Goal: Task Accomplishment & Management: Manage account settings

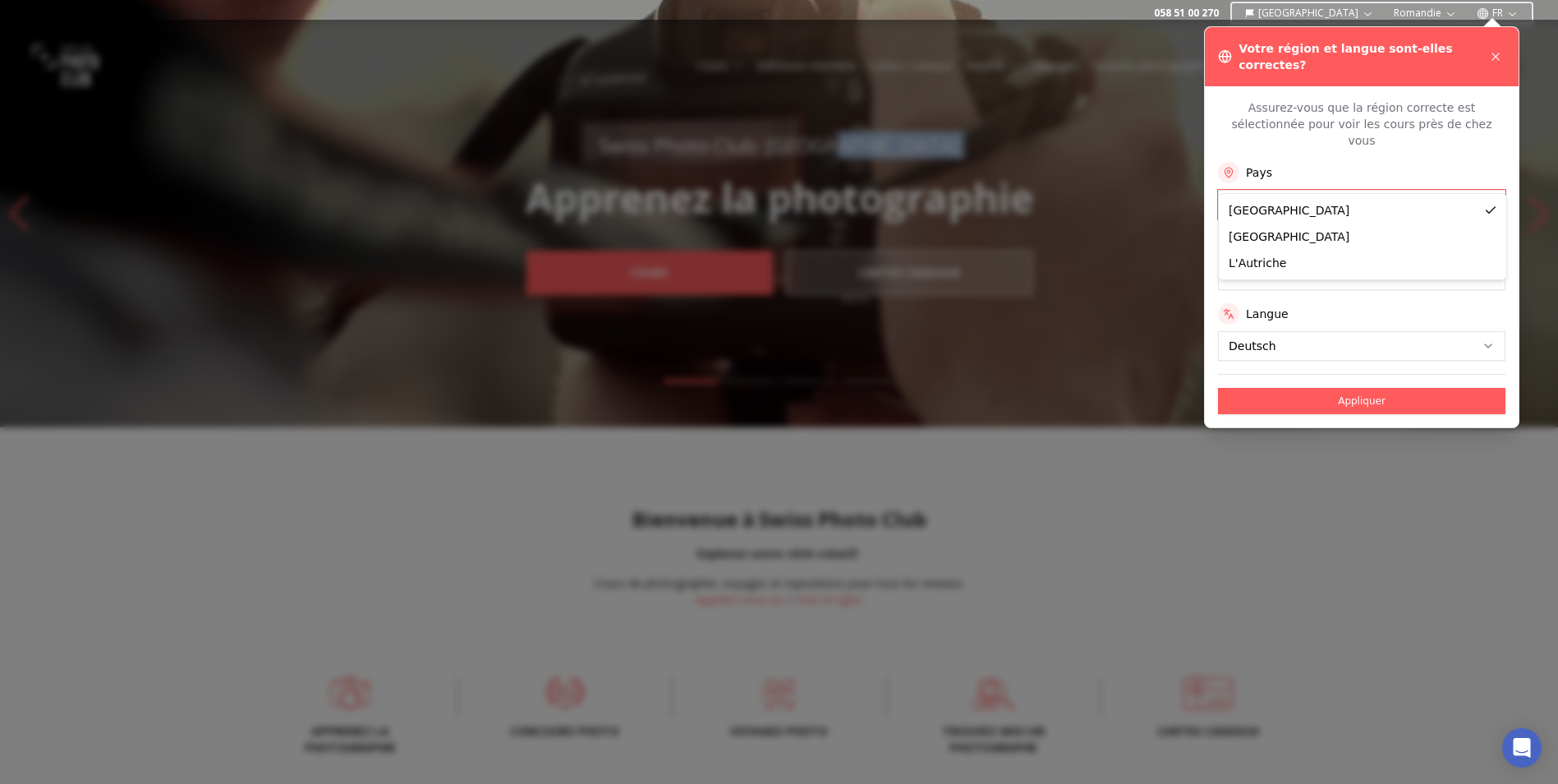
click at [1317, 387] on button "Appliquer" at bounding box center [1361, 400] width 287 height 26
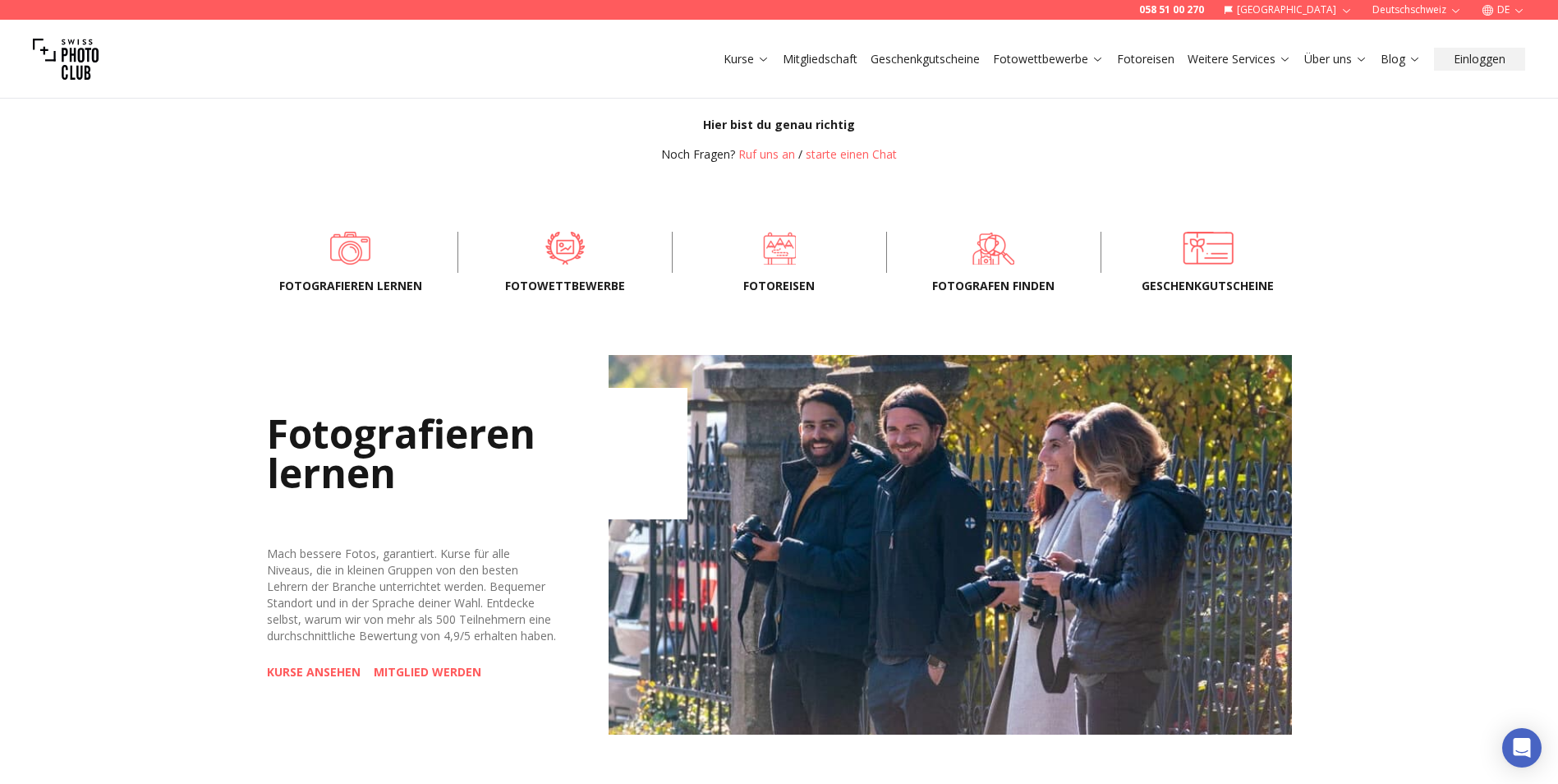
scroll to position [575, 0]
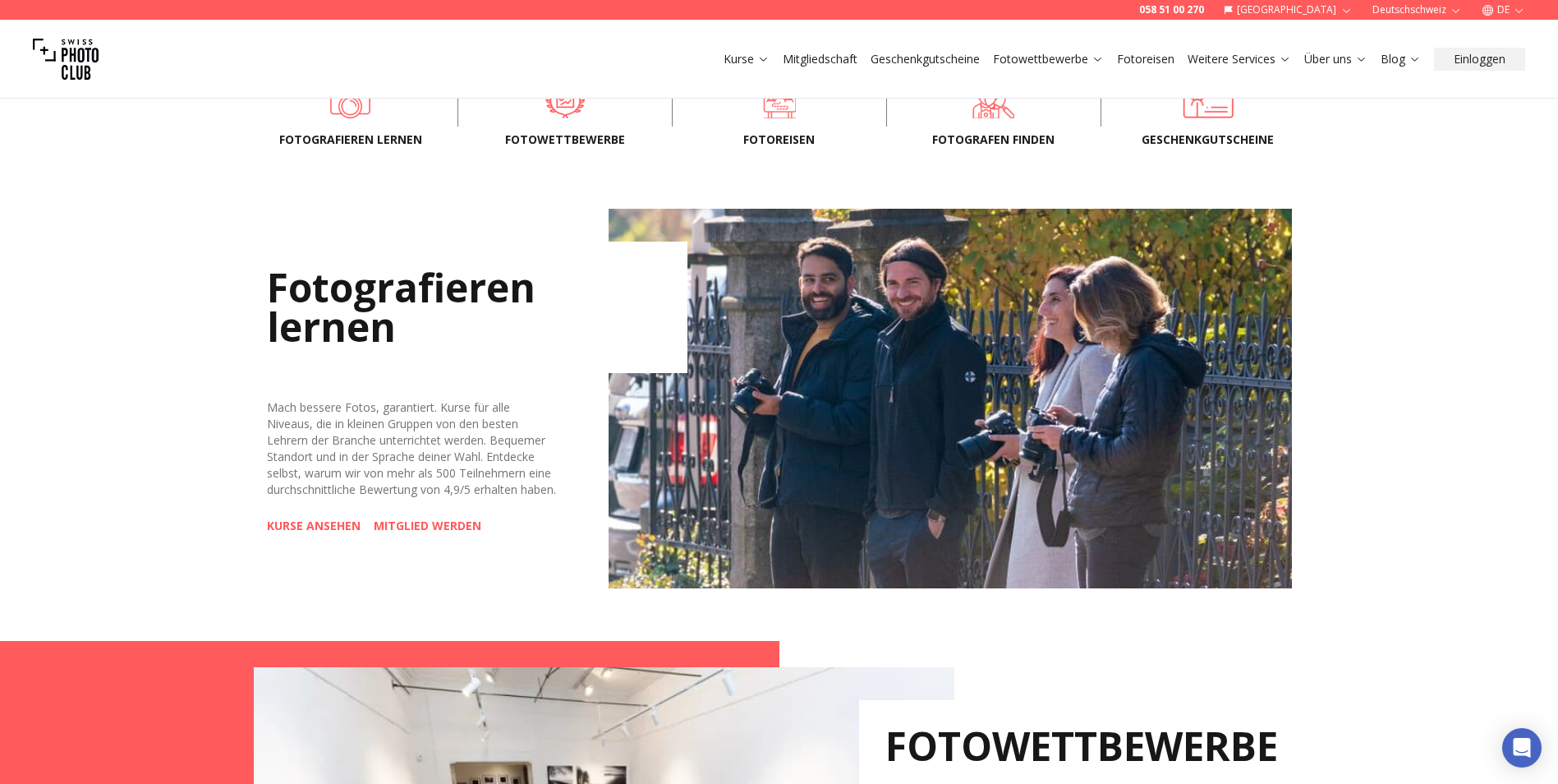
click at [342, 534] on link "KURSE ANSEHEN" at bounding box center [314, 526] width 94 height 16
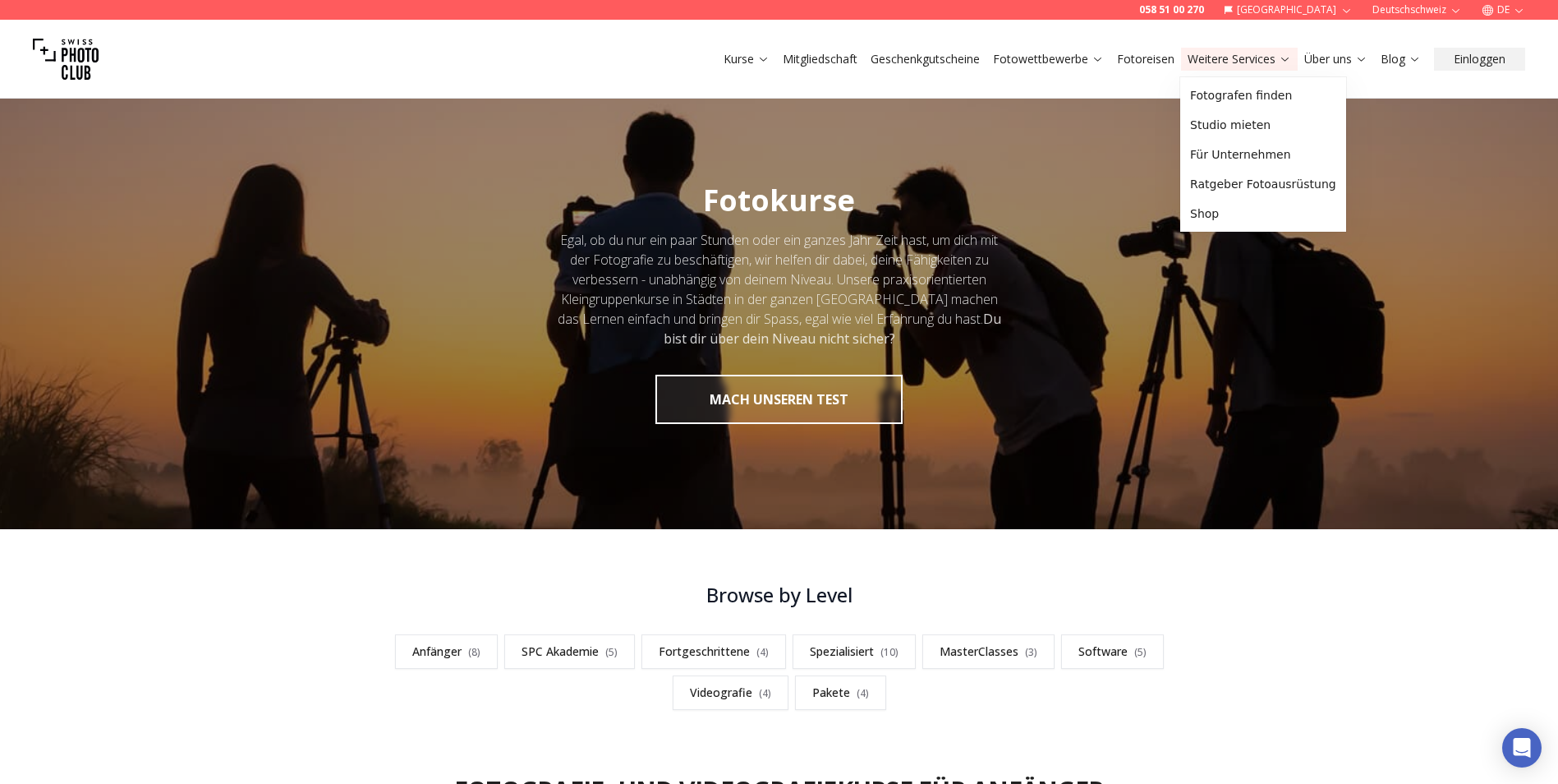
click at [1264, 65] on link "Weitere Services" at bounding box center [1240, 59] width 104 height 16
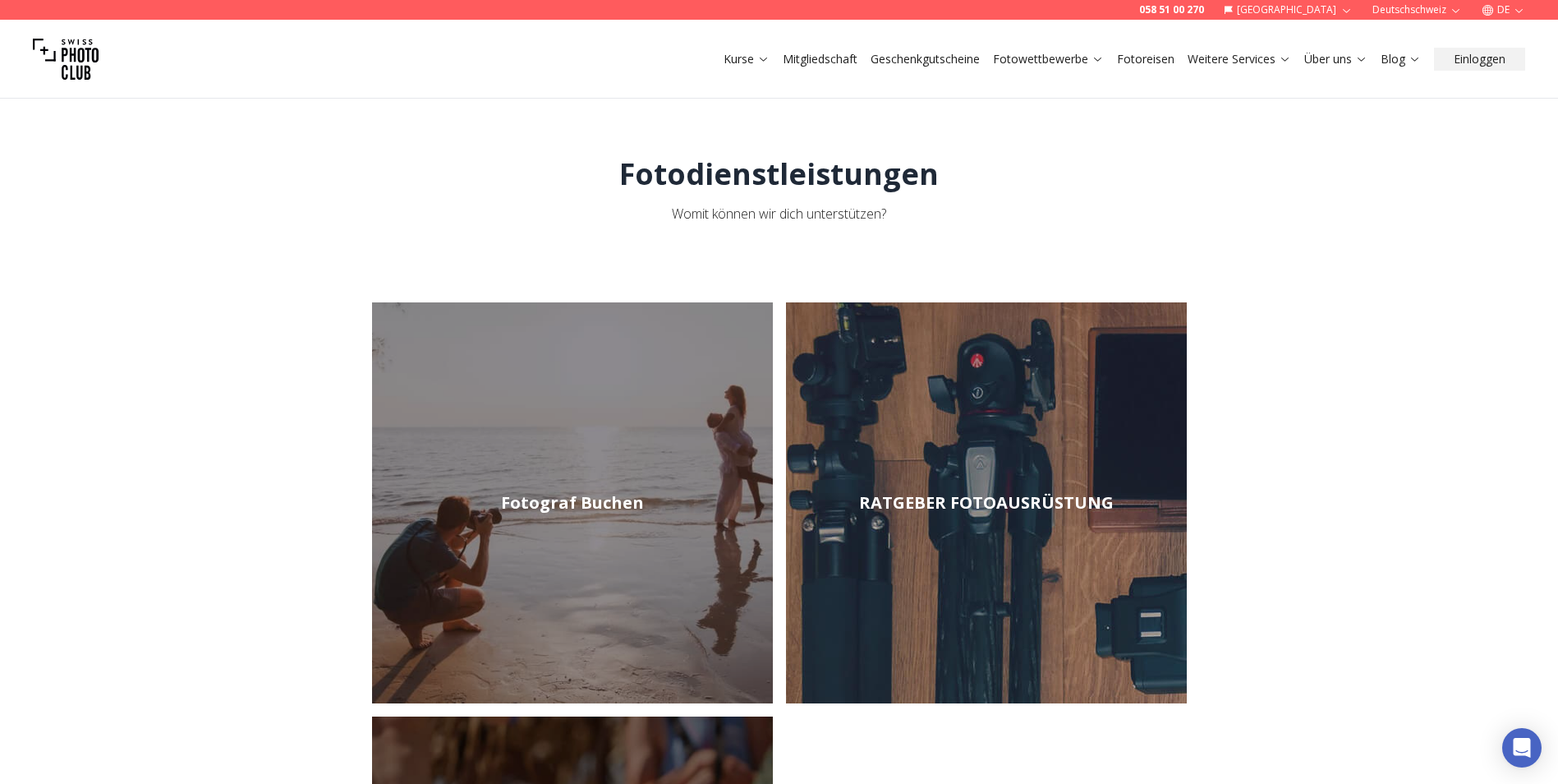
click at [800, 61] on link "Mitgliedschaft" at bounding box center [820, 59] width 75 height 16
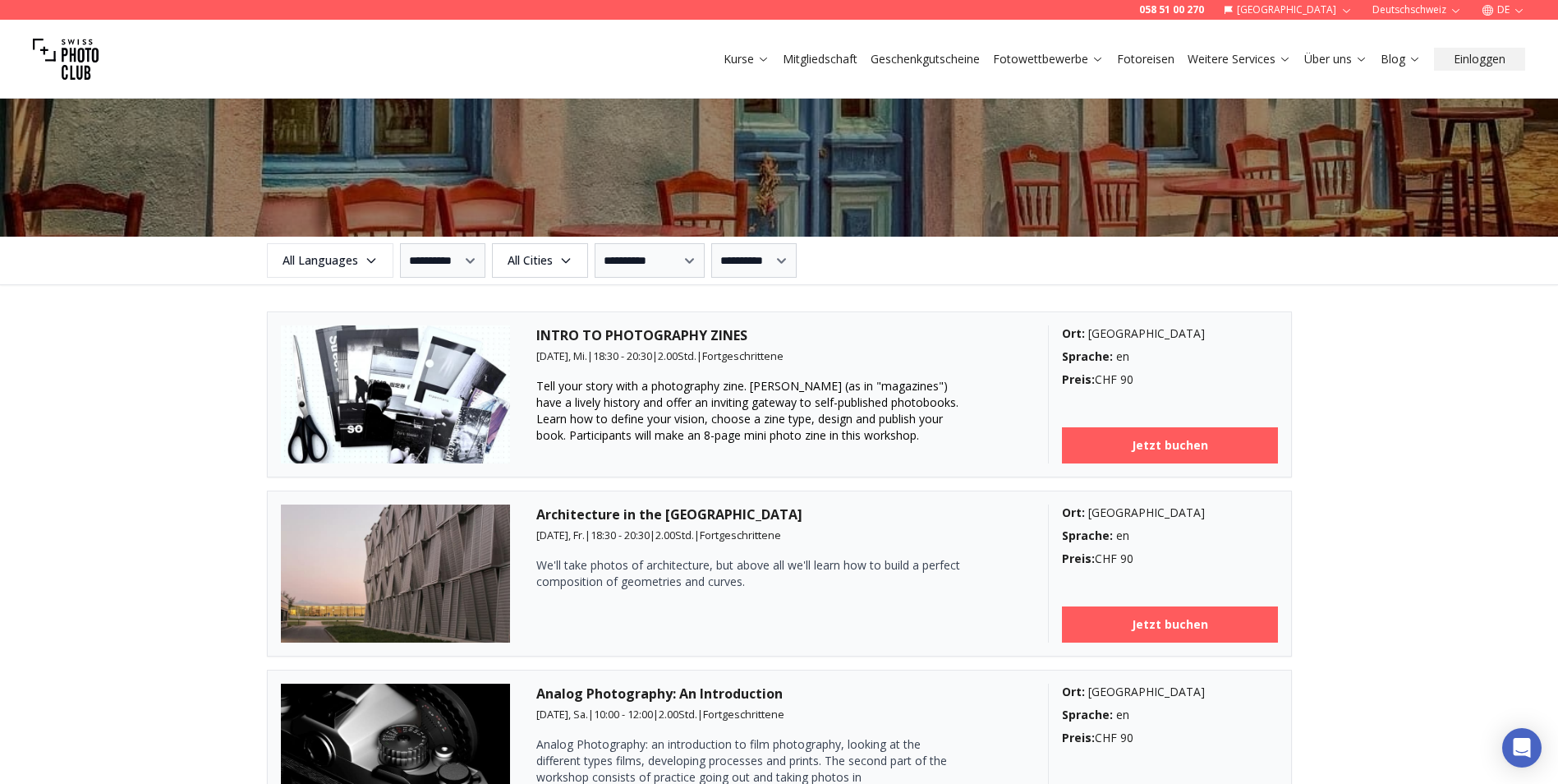
scroll to position [1889, 0]
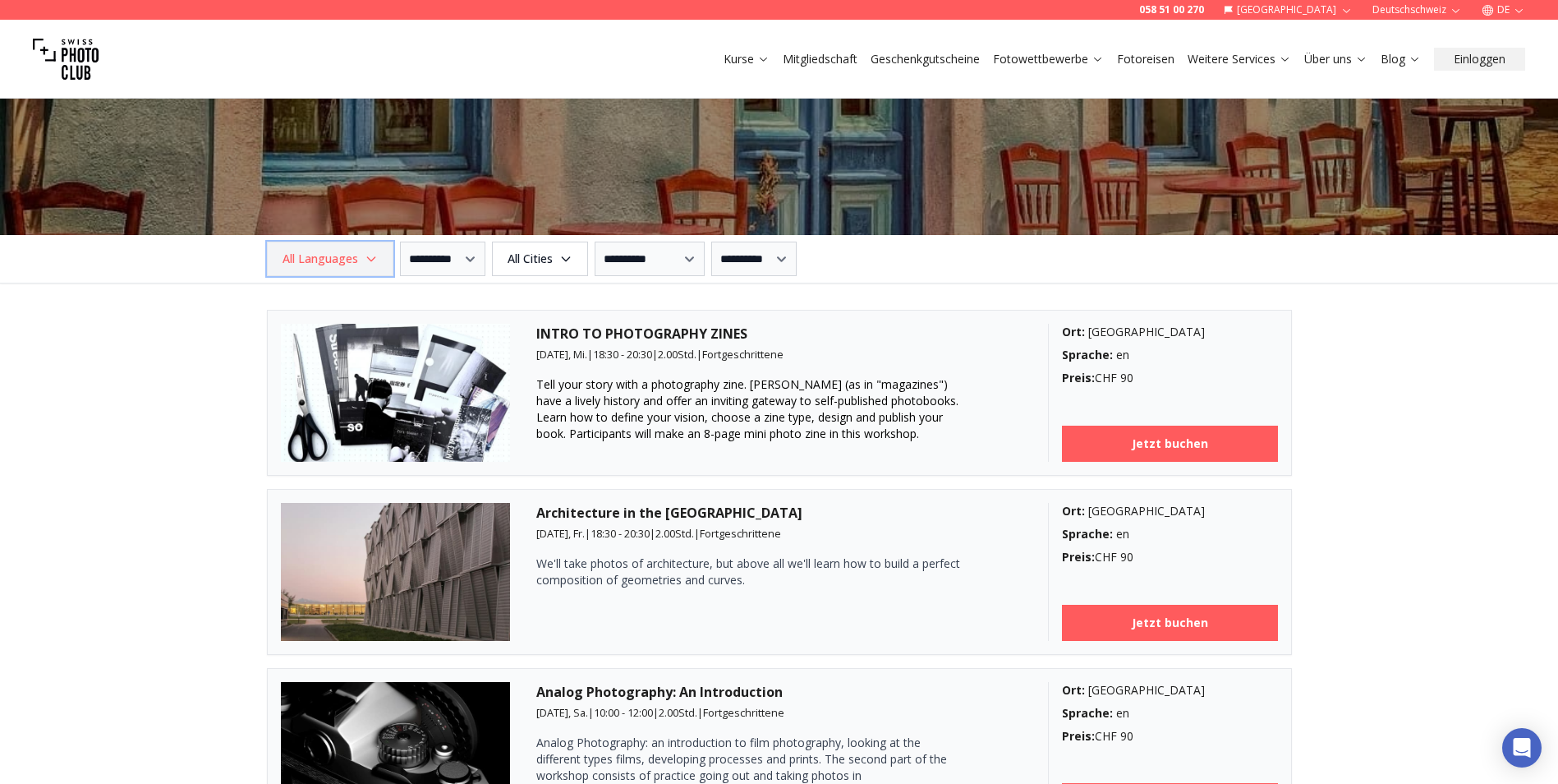
click at [366, 261] on icon "button" at bounding box center [371, 259] width 13 height 13
click at [335, 351] on label "German" at bounding box center [326, 349] width 103 height 20
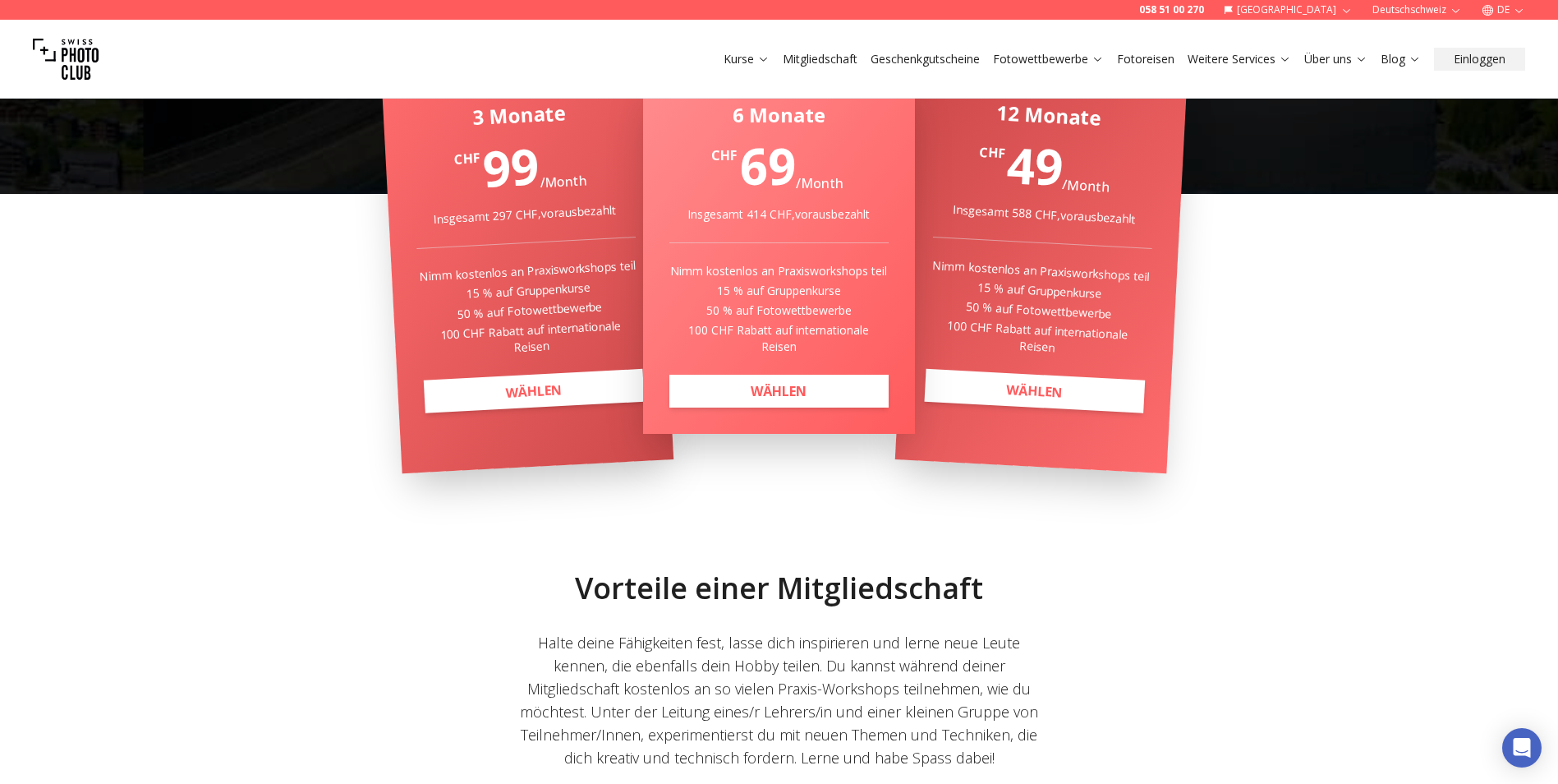
scroll to position [0, 0]
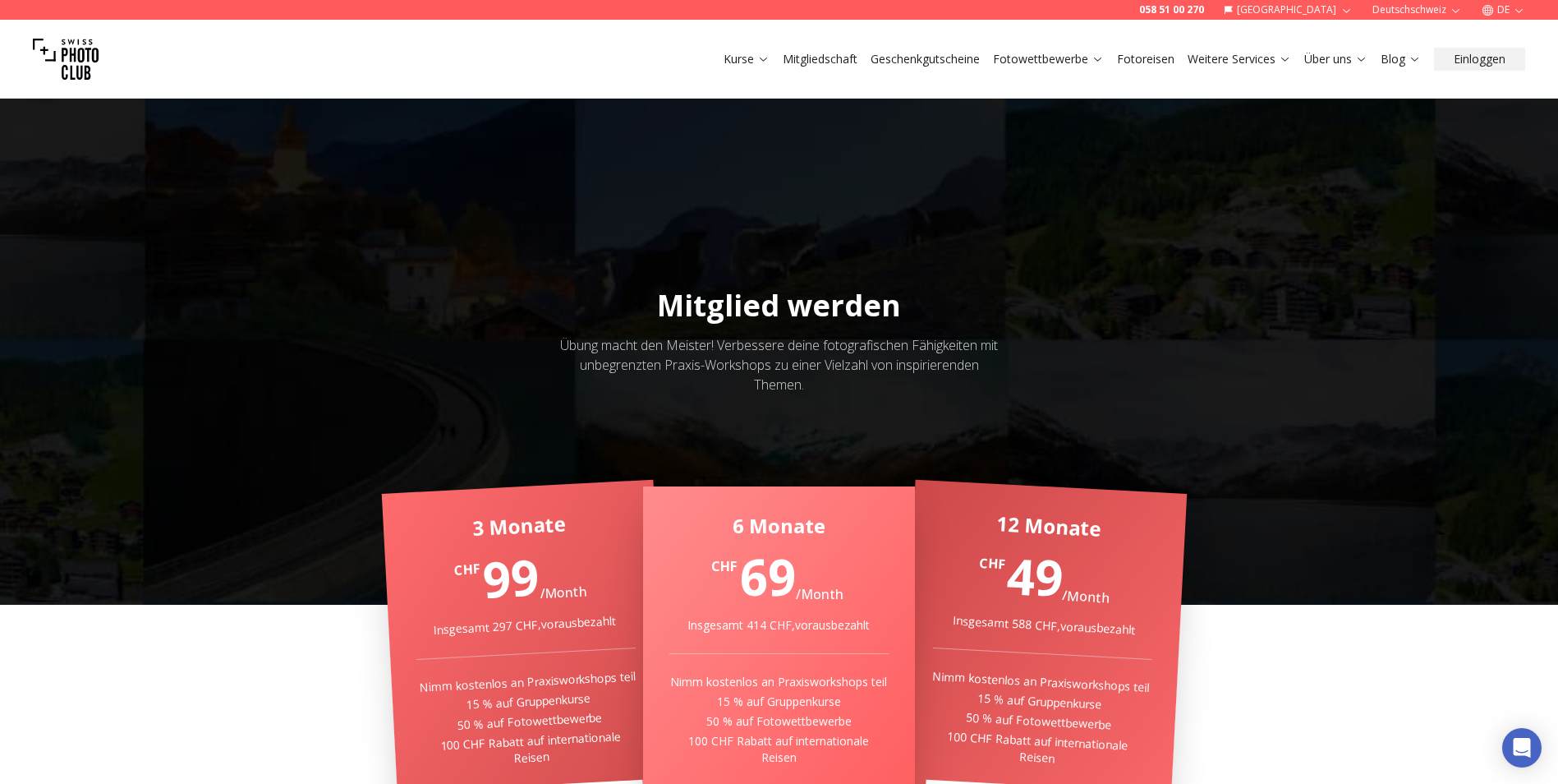
click at [83, 54] on img at bounding box center [66, 59] width 66 height 66
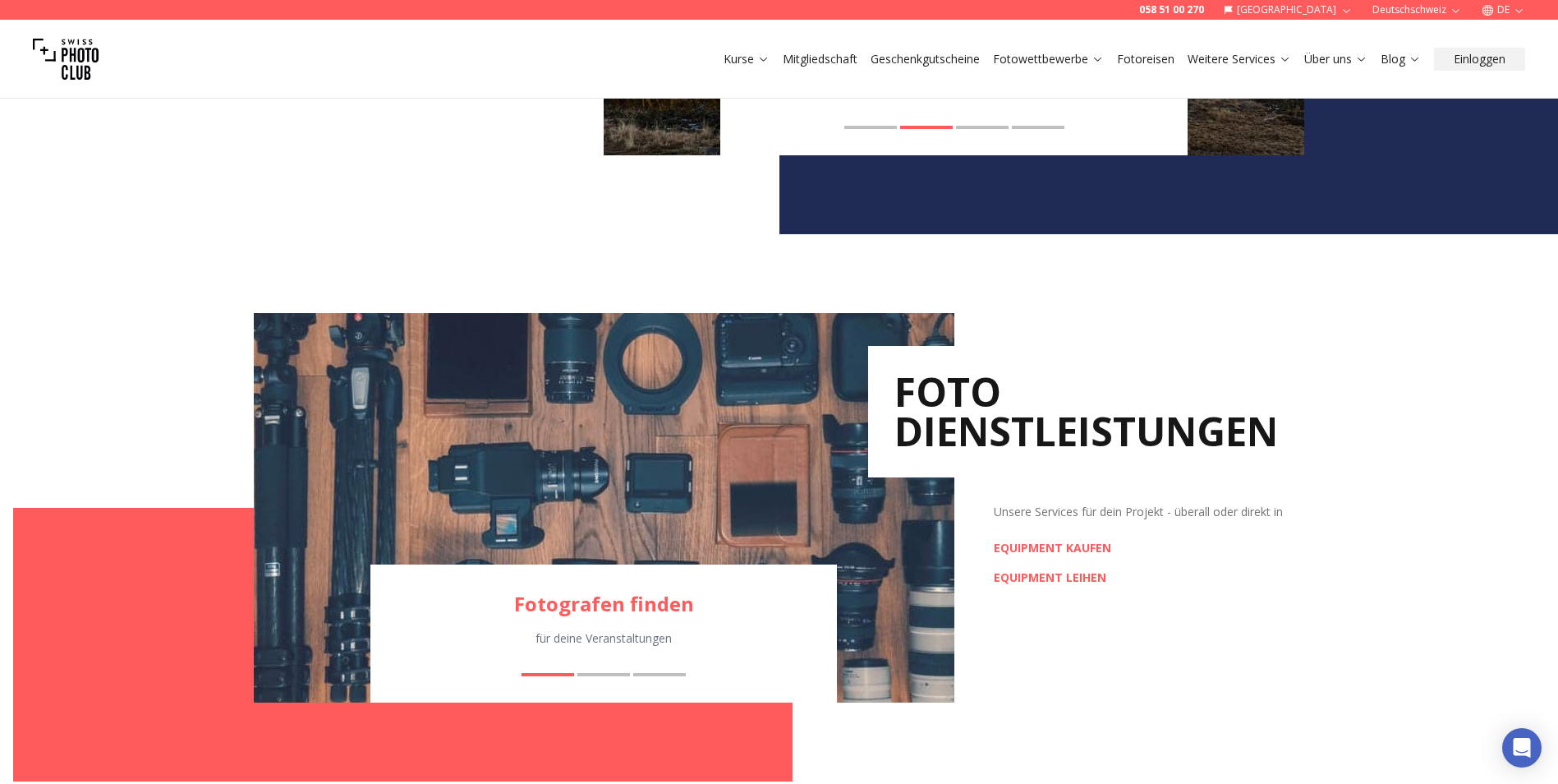
scroll to position [2218, 0]
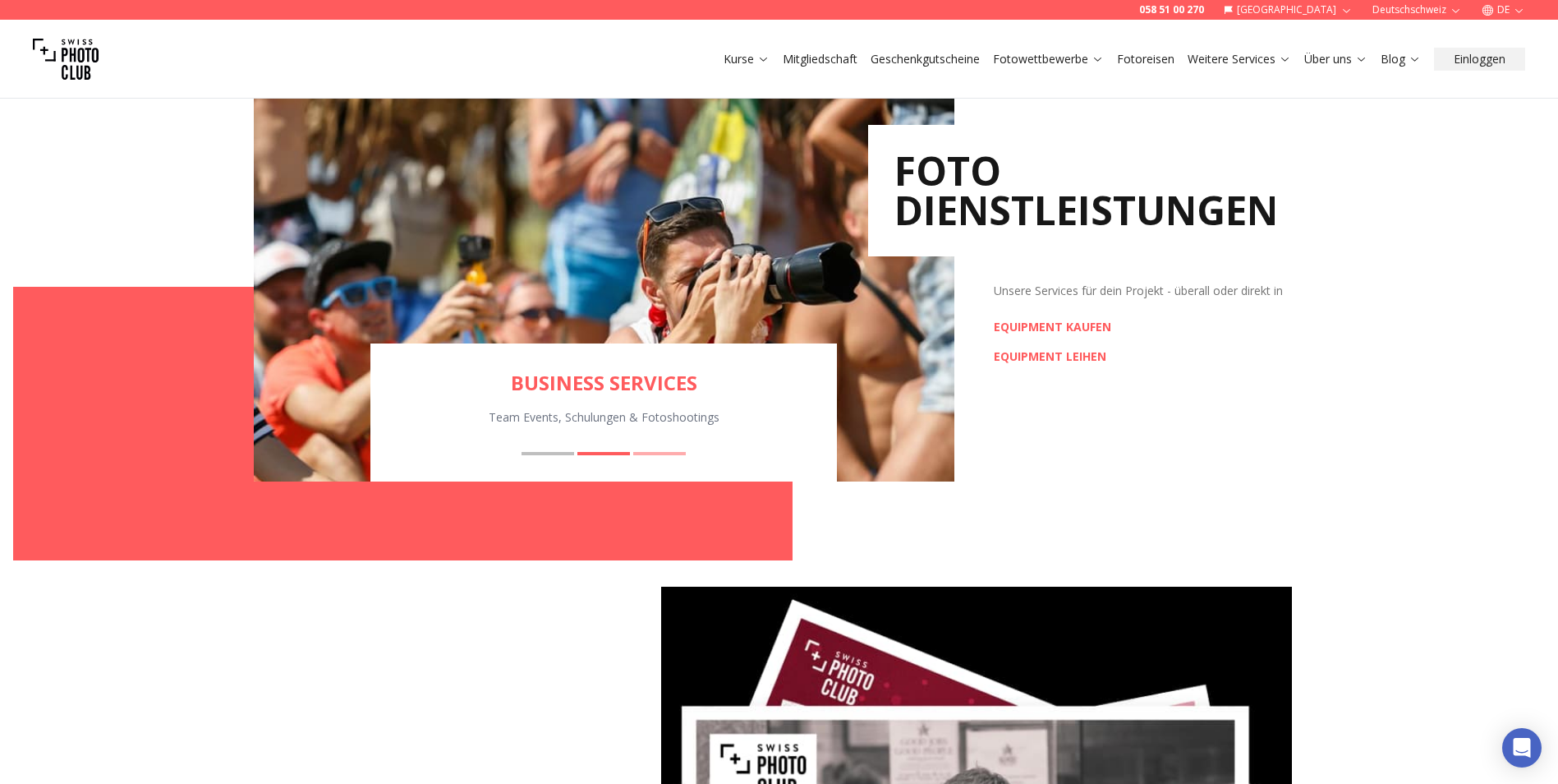
click at [668, 455] on button "Ratgeber Fotoausrüstung" at bounding box center [660, 454] width 53 height 4
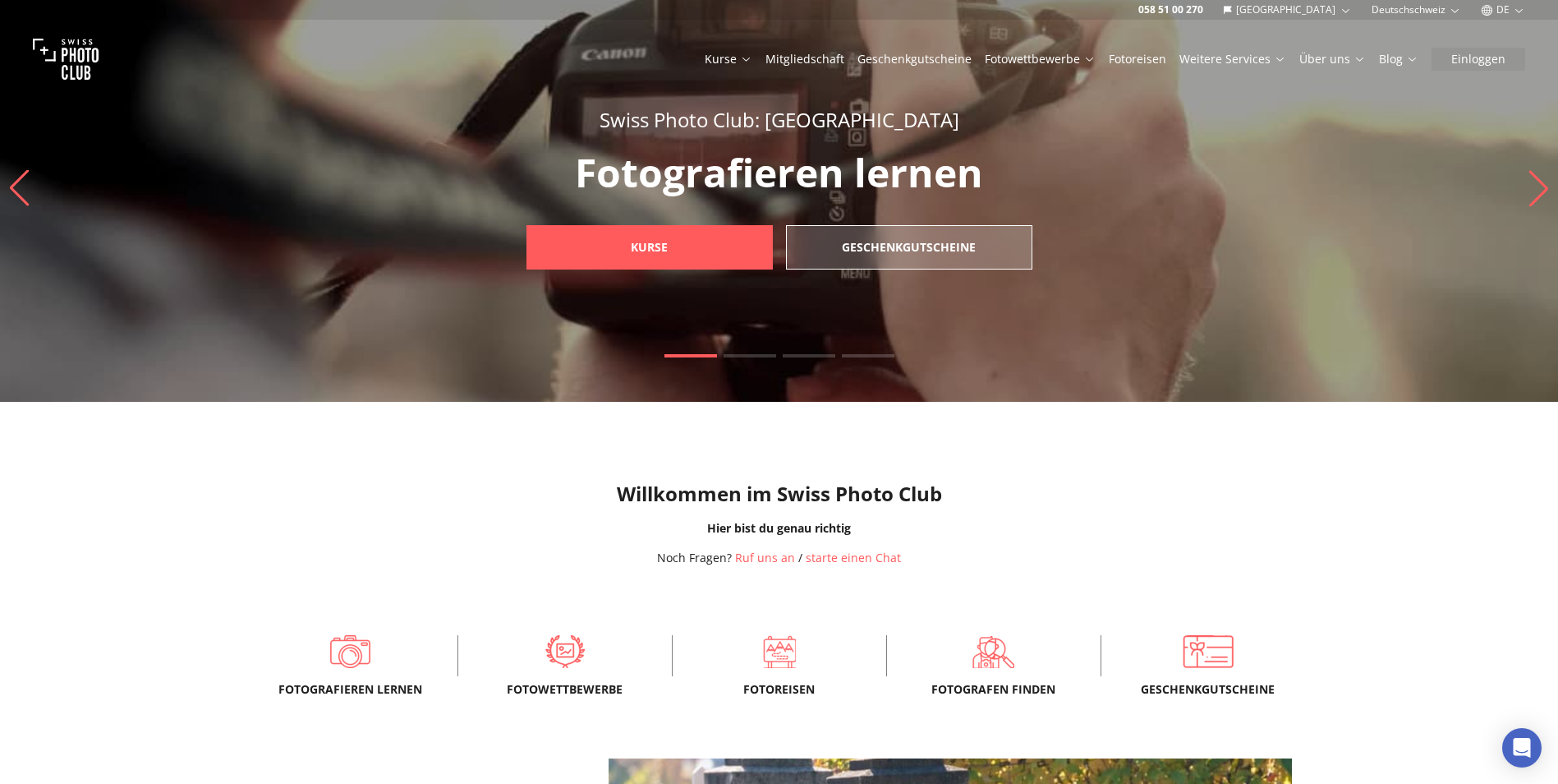
scroll to position [0, 0]
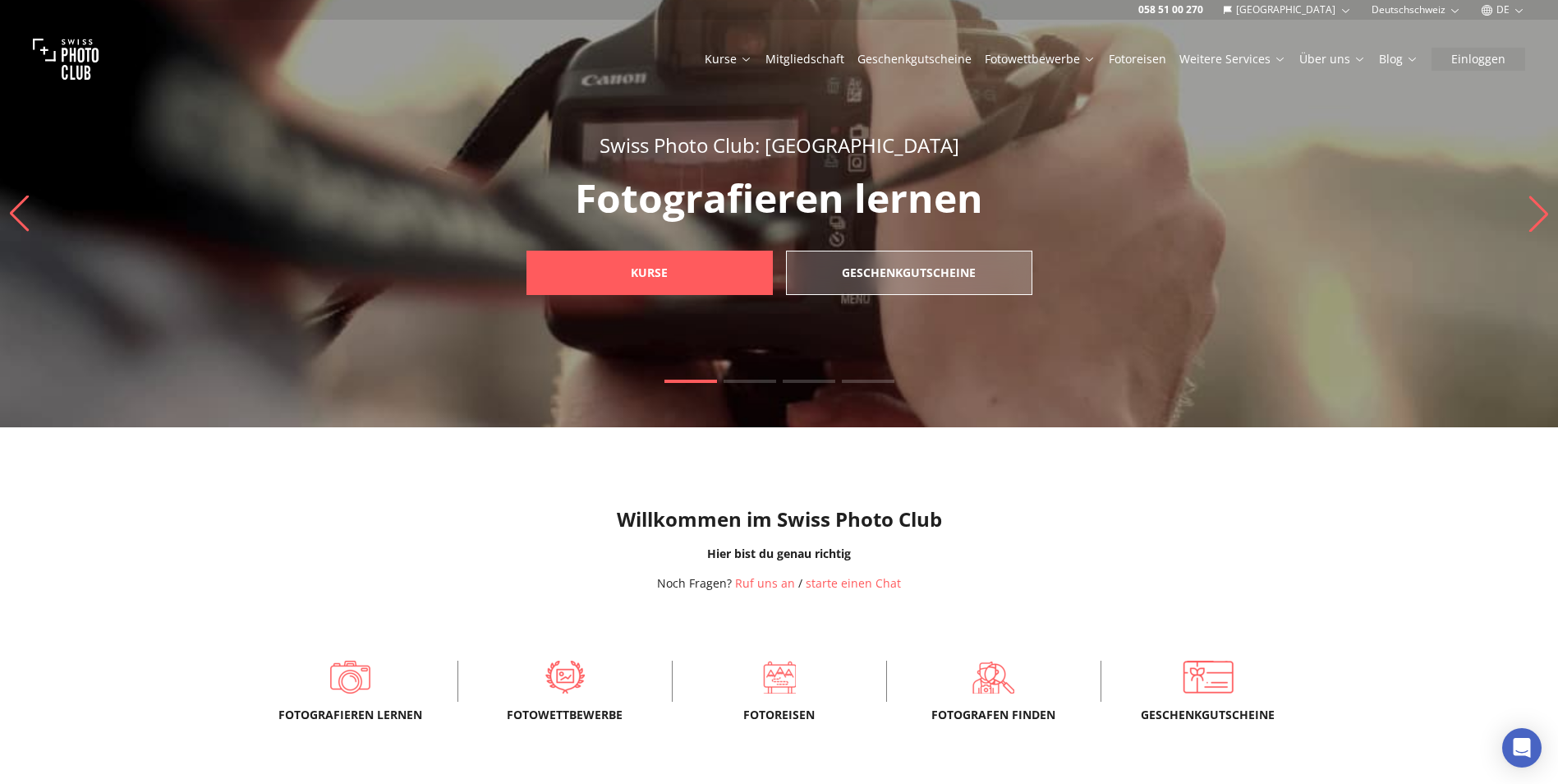
click at [1123, 518] on h1 "Willkommen im Swiss Photo Club" at bounding box center [779, 519] width 1532 height 26
click at [346, 681] on span at bounding box center [351, 676] width 163 height 49
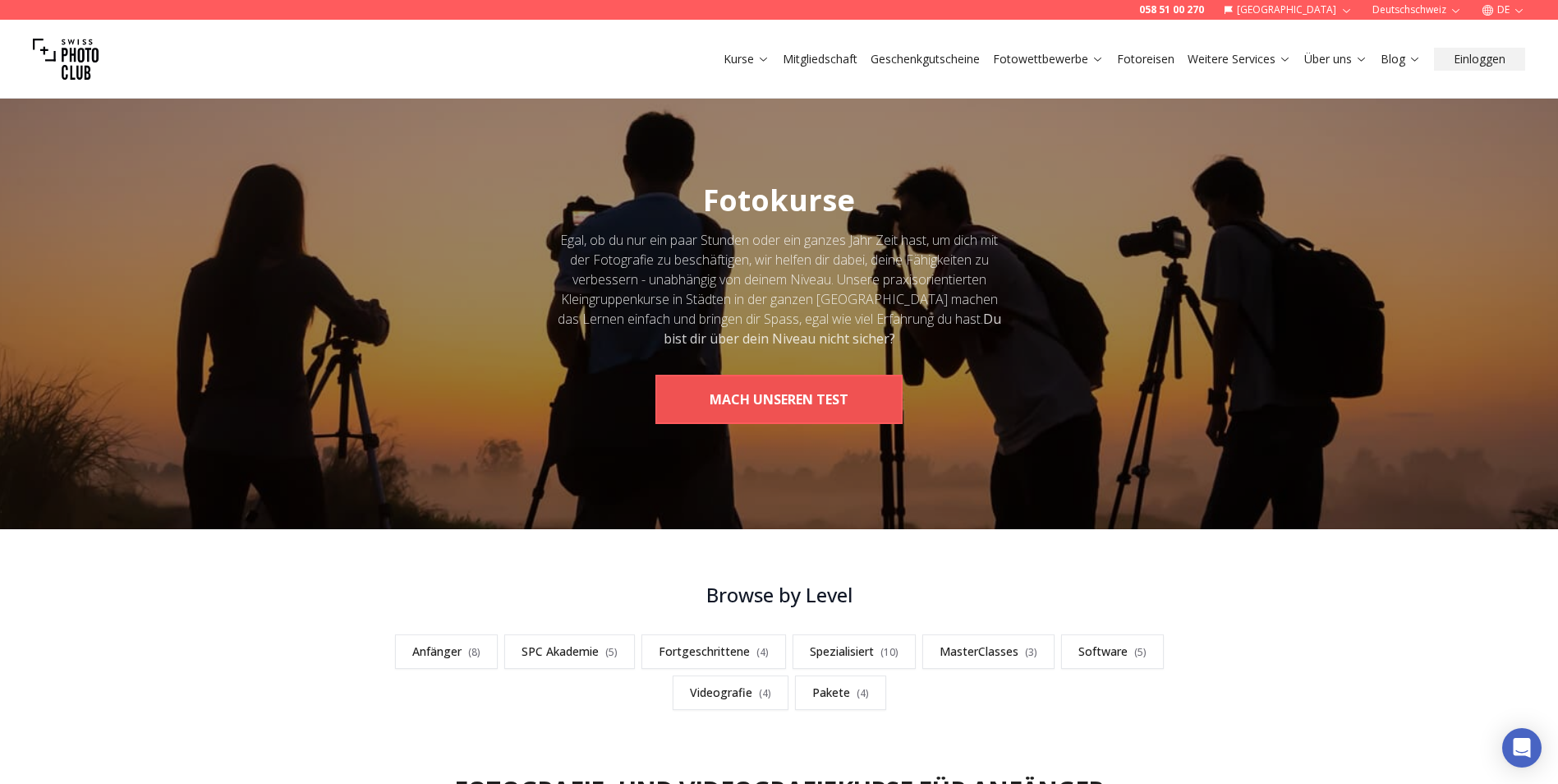
click at [797, 404] on button "MACH UNSEREN TEST" at bounding box center [779, 399] width 247 height 49
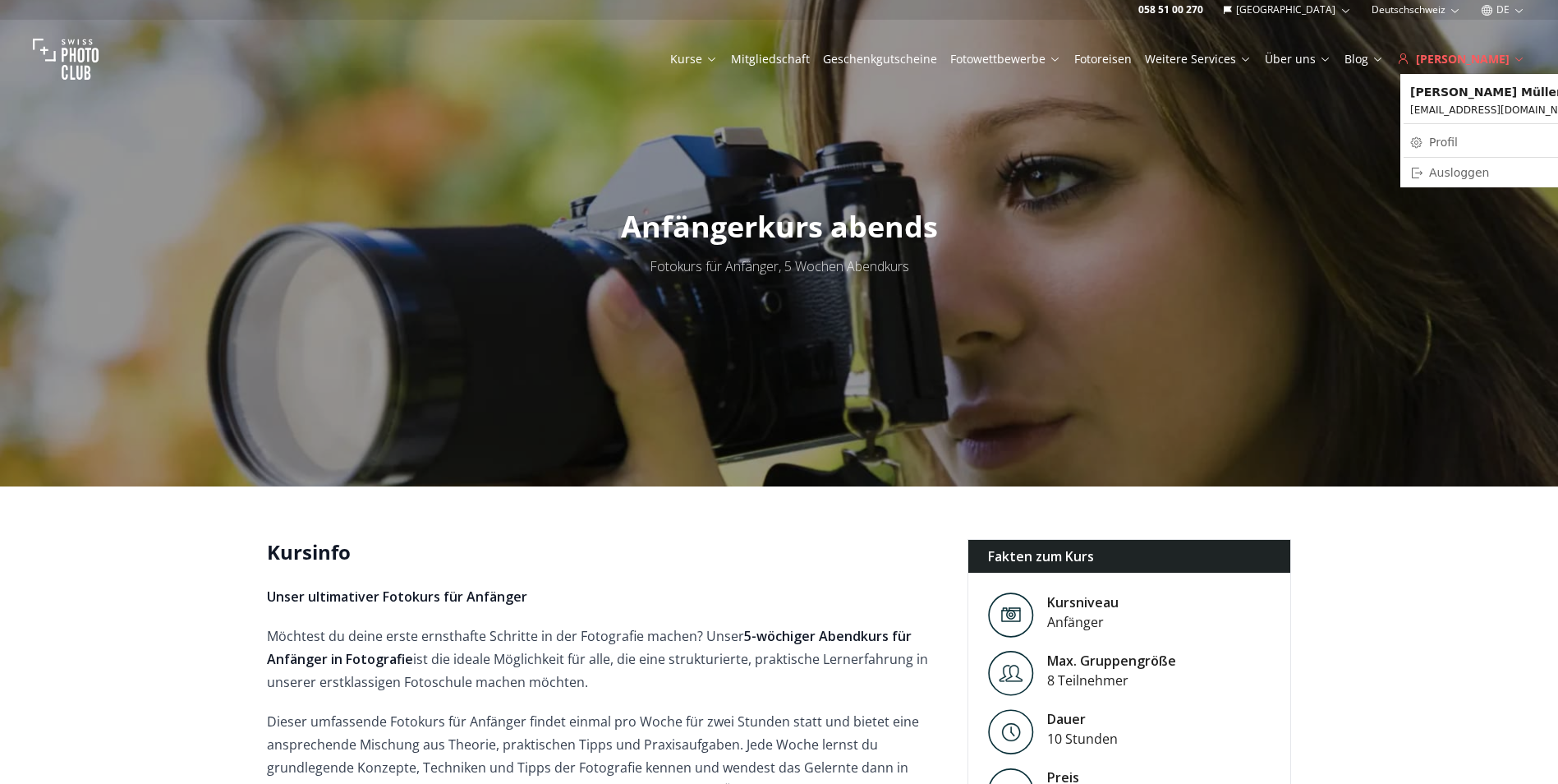
click at [1485, 57] on div "[PERSON_NAME]" at bounding box center [1461, 59] width 129 height 16
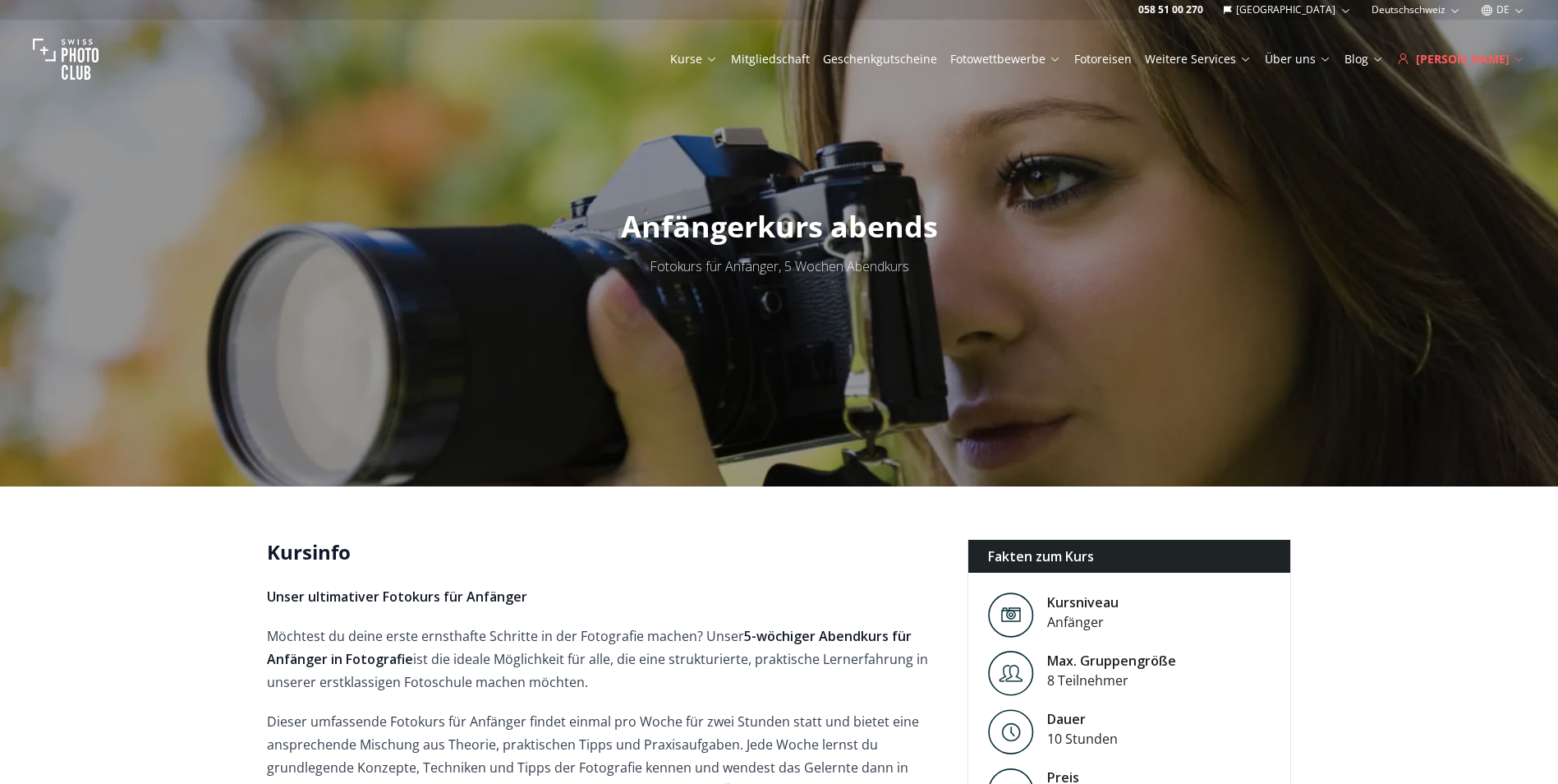
click at [1485, 57] on div "[PERSON_NAME]" at bounding box center [1461, 59] width 129 height 16
click at [1527, 56] on div "Kurse Mitgliedschaft Geschenkgutscheine Fotowettbewerbe Fotoreisen Weitere Serv…" at bounding box center [779, 59] width 1558 height 78
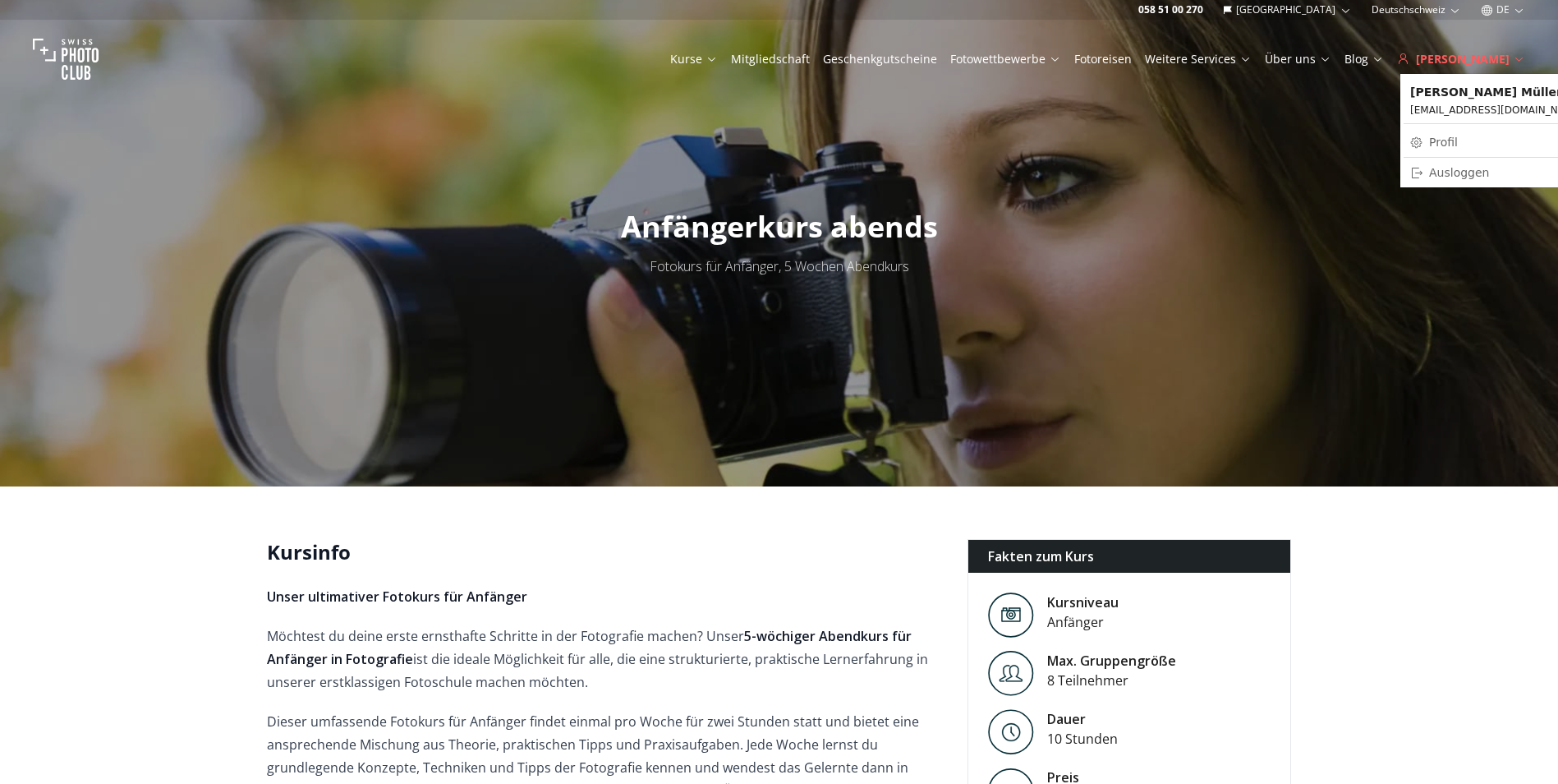
click at [1512, 57] on div "[PERSON_NAME]" at bounding box center [1461, 59] width 129 height 16
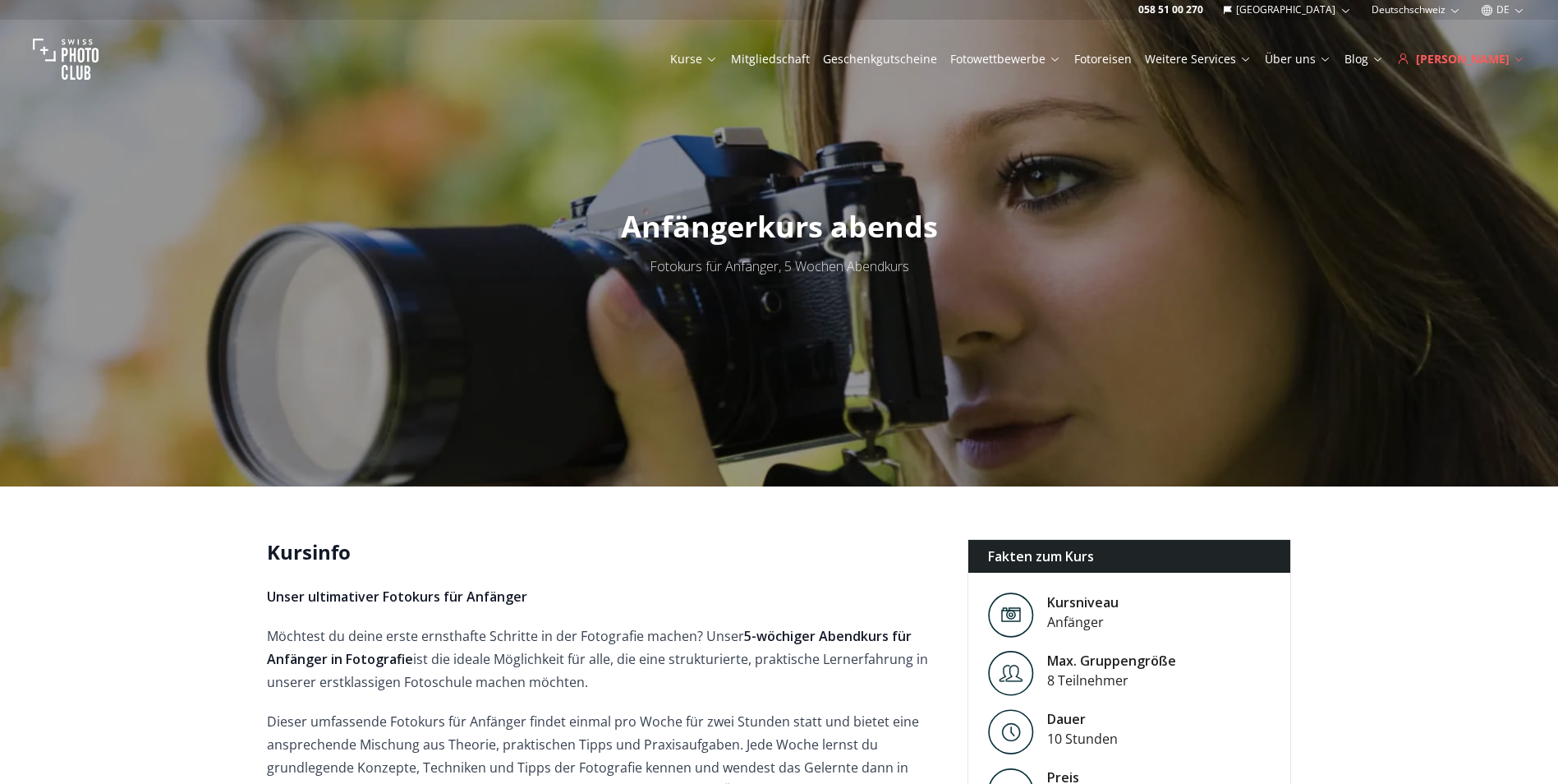
click at [1512, 57] on div "[PERSON_NAME]" at bounding box center [1461, 59] width 129 height 16
click at [1491, 58] on div "[PERSON_NAME]" at bounding box center [1461, 59] width 129 height 16
click at [1521, 59] on icon at bounding box center [1520, 59] width 13 height 13
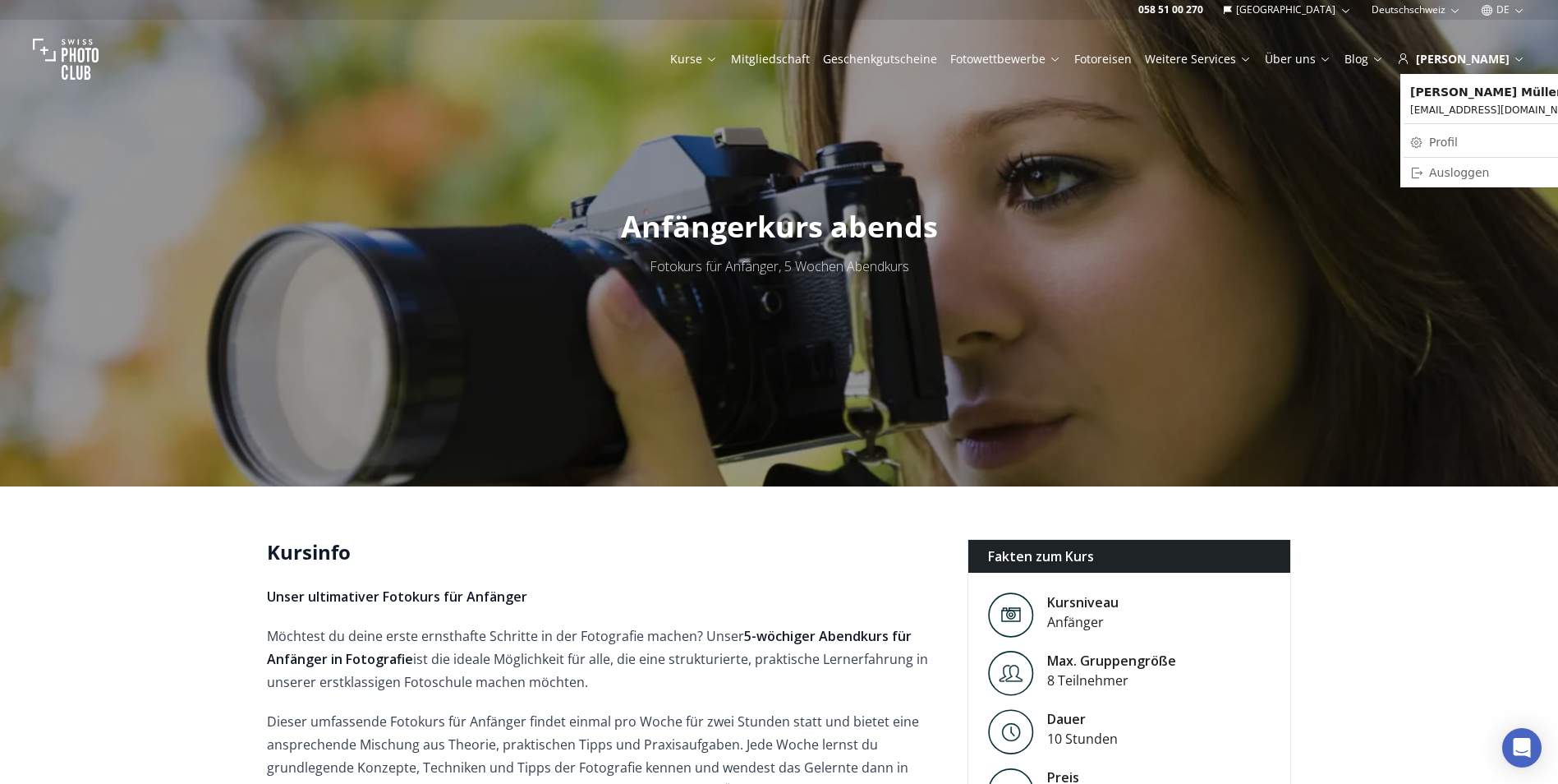
click at [1438, 144] on link "Profil" at bounding box center [1497, 141] width 187 height 23
select select
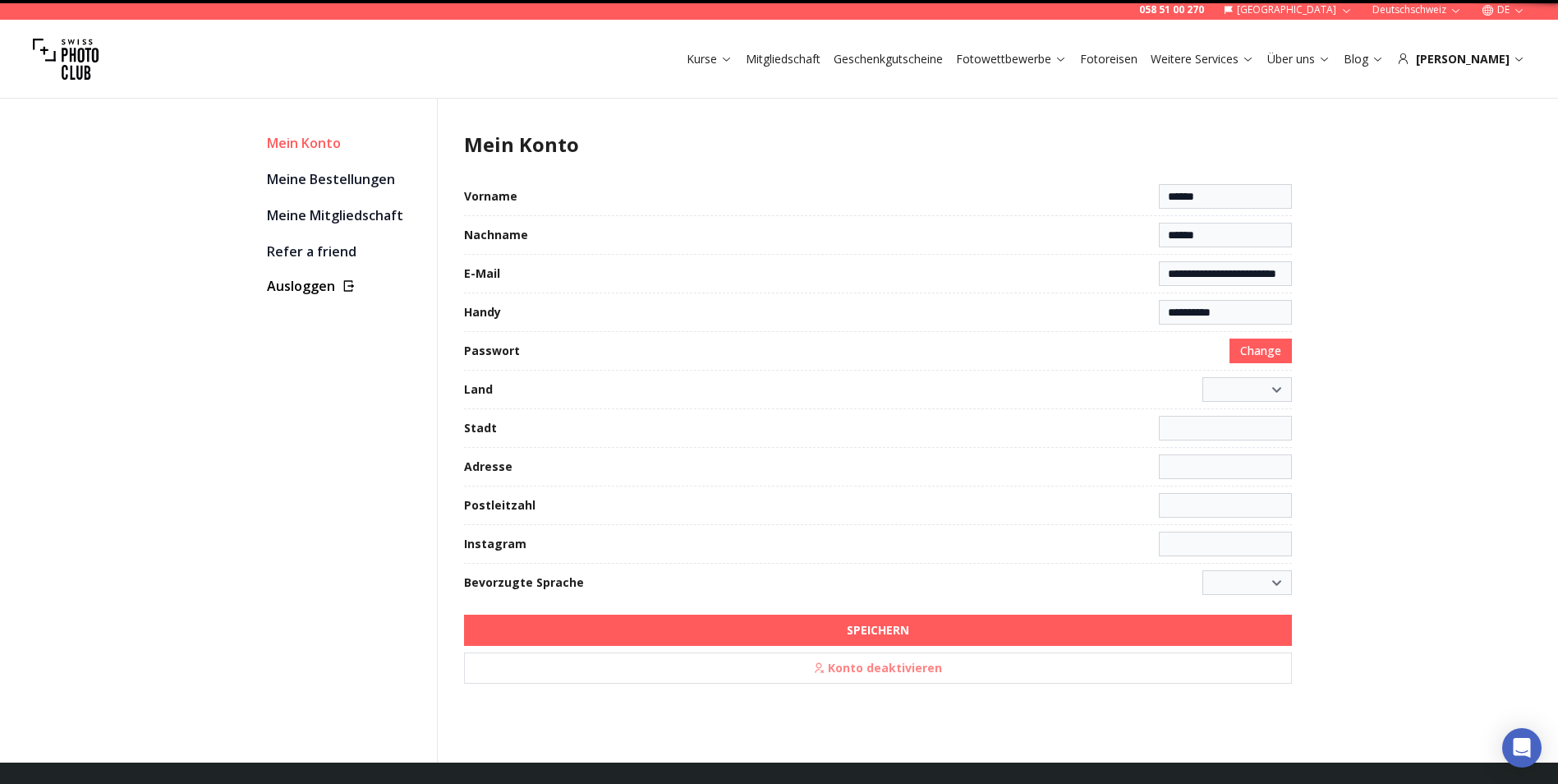
select select "**********"
type input "**********"
select select "******"
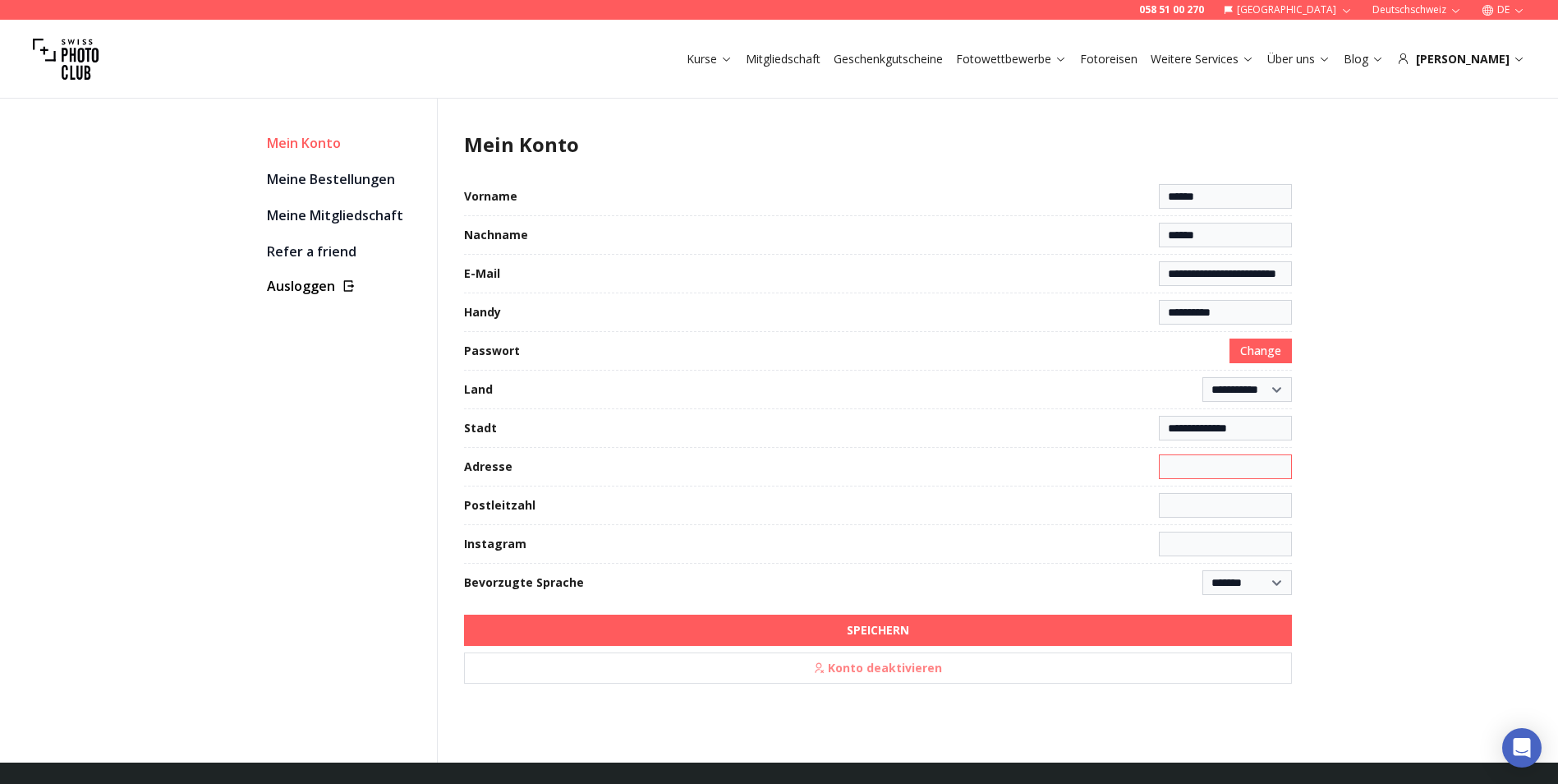
click at [1188, 461] on input at bounding box center [1225, 466] width 133 height 25
type input "**********"
type input "****"
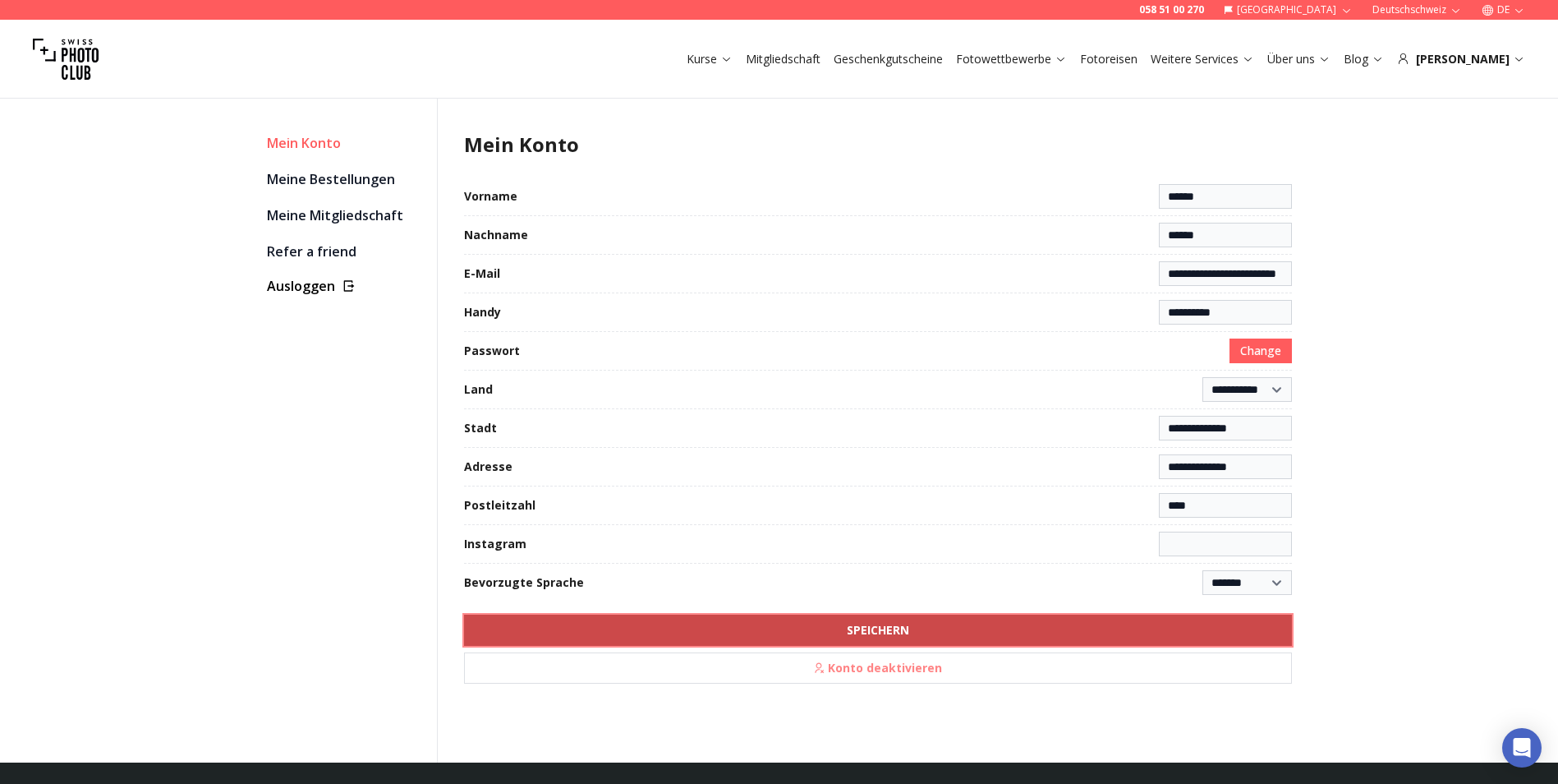
click at [764, 621] on button "SPEICHERN" at bounding box center [878, 630] width 828 height 31
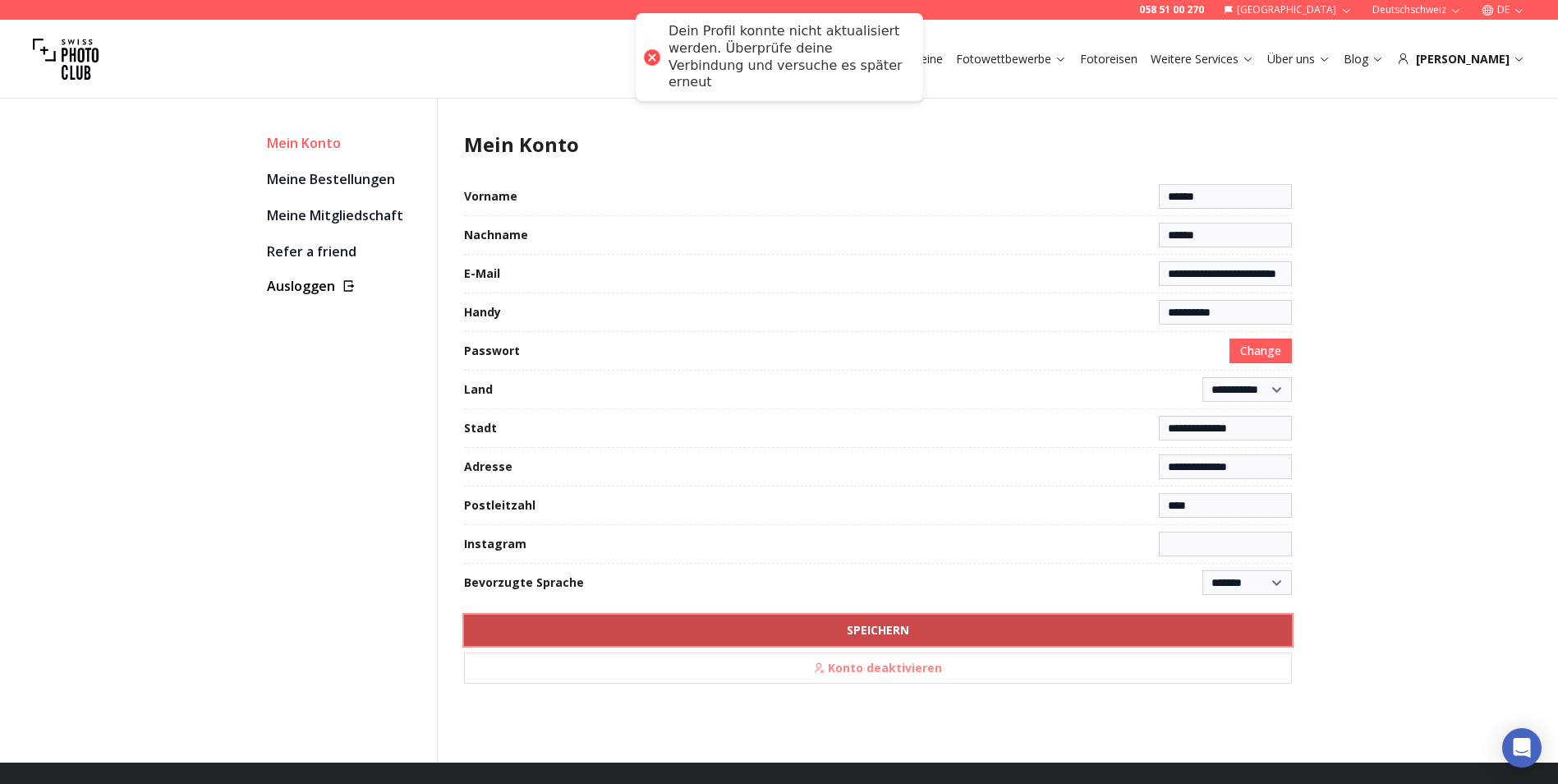
click at [1015, 626] on button "SPEICHERN" at bounding box center [878, 630] width 828 height 31
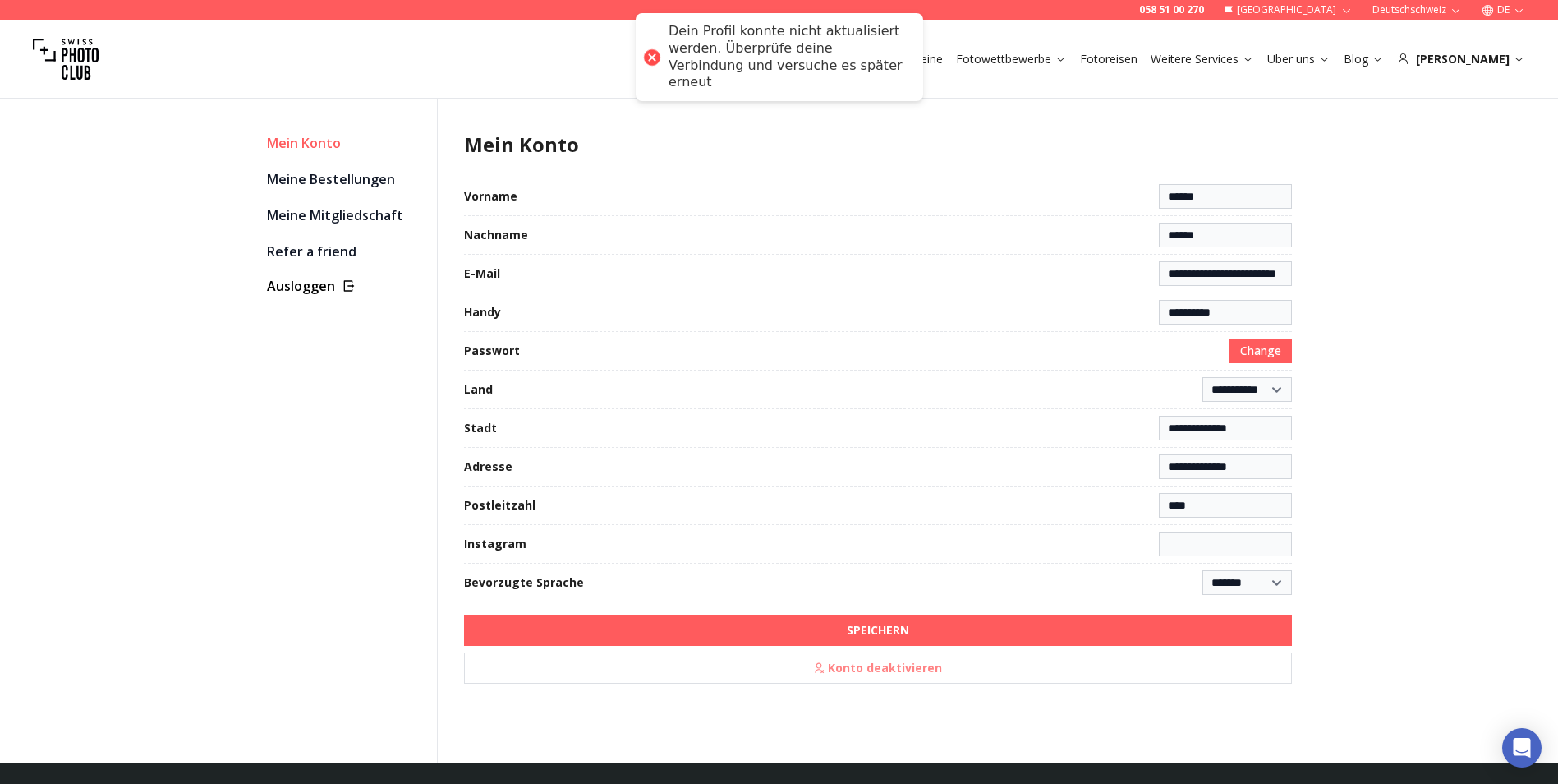
click at [1406, 366] on div "**********" at bounding box center [779, 640] width 1558 height 1124
click at [311, 138] on div "Mein Konto" at bounding box center [346, 142] width 157 height 23
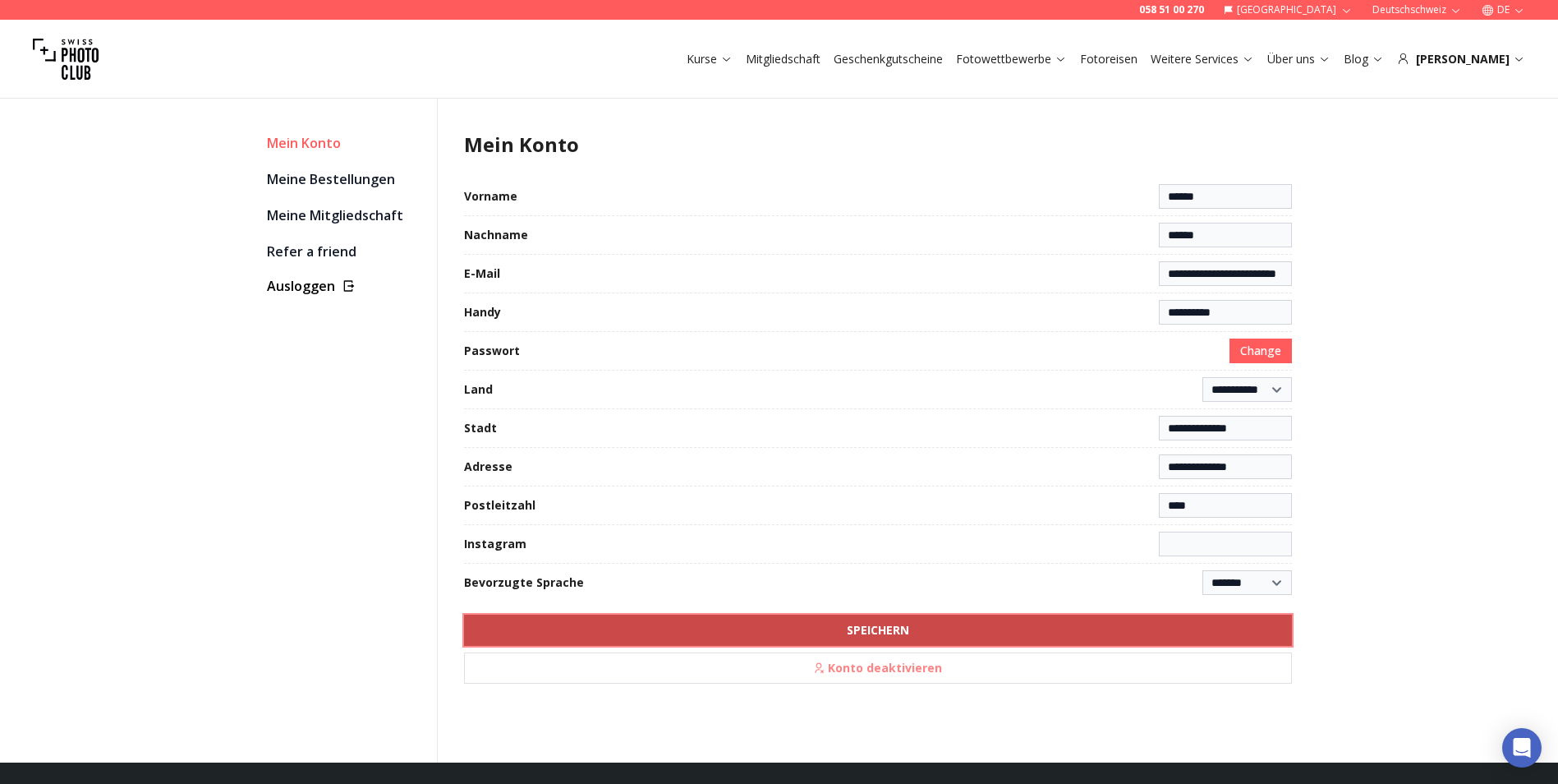
click at [908, 628] on b "SPEICHERN" at bounding box center [878, 630] width 62 height 16
